Goal: Participate in discussion: Engage in conversation with other users on a specific topic

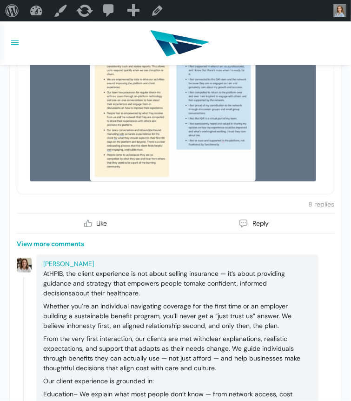
scroll to position [388, 0]
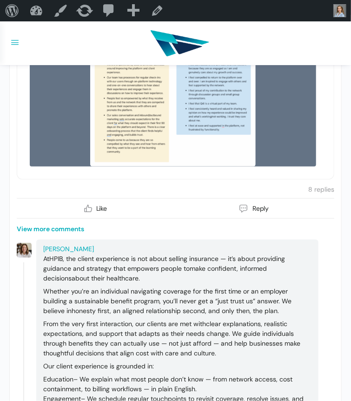
click at [320, 61] on div at bounding box center [176, 43] width 342 height 44
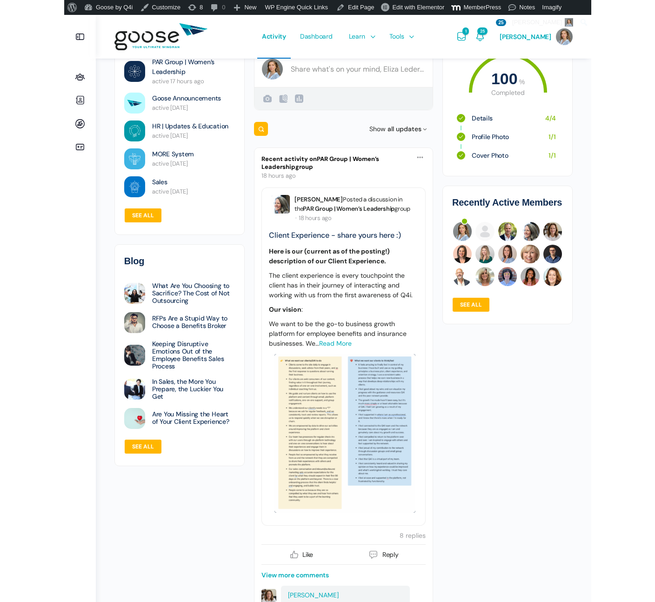
scroll to position [0, 0]
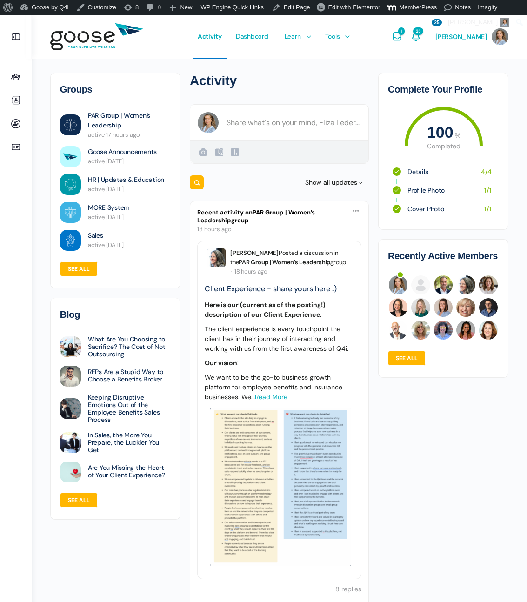
click at [355, 228] on link "18 hours ago" at bounding box center [279, 229] width 164 height 10
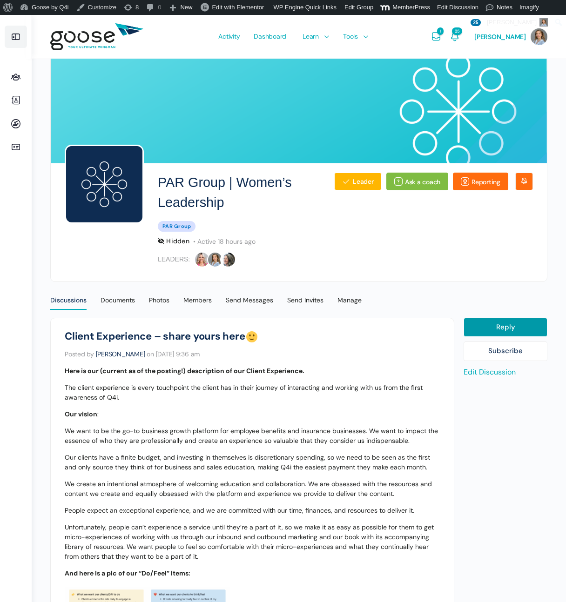
click at [16, 44] on link at bounding box center [16, 37] width 22 height 22
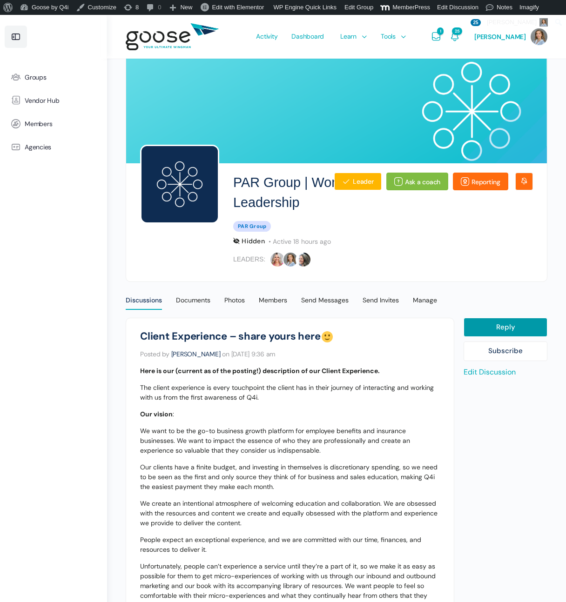
click at [18, 42] on icon at bounding box center [15, 36] width 11 height 11
